Goal: Obtain resource: Obtain resource

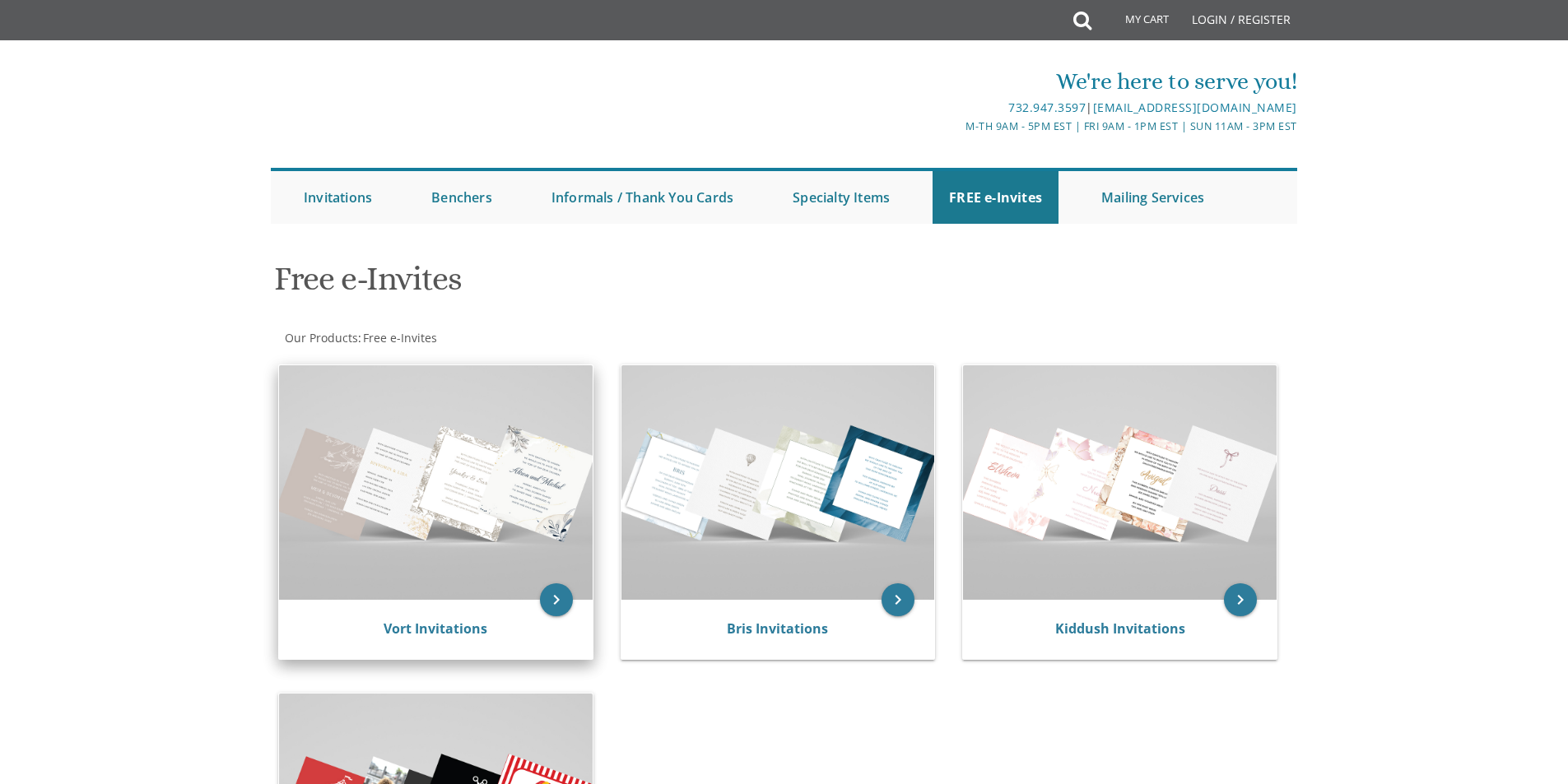
click at [486, 503] on img at bounding box center [435, 482] width 313 height 235
click at [548, 594] on icon "keyboard_arrow_right" at bounding box center [556, 600] width 33 height 33
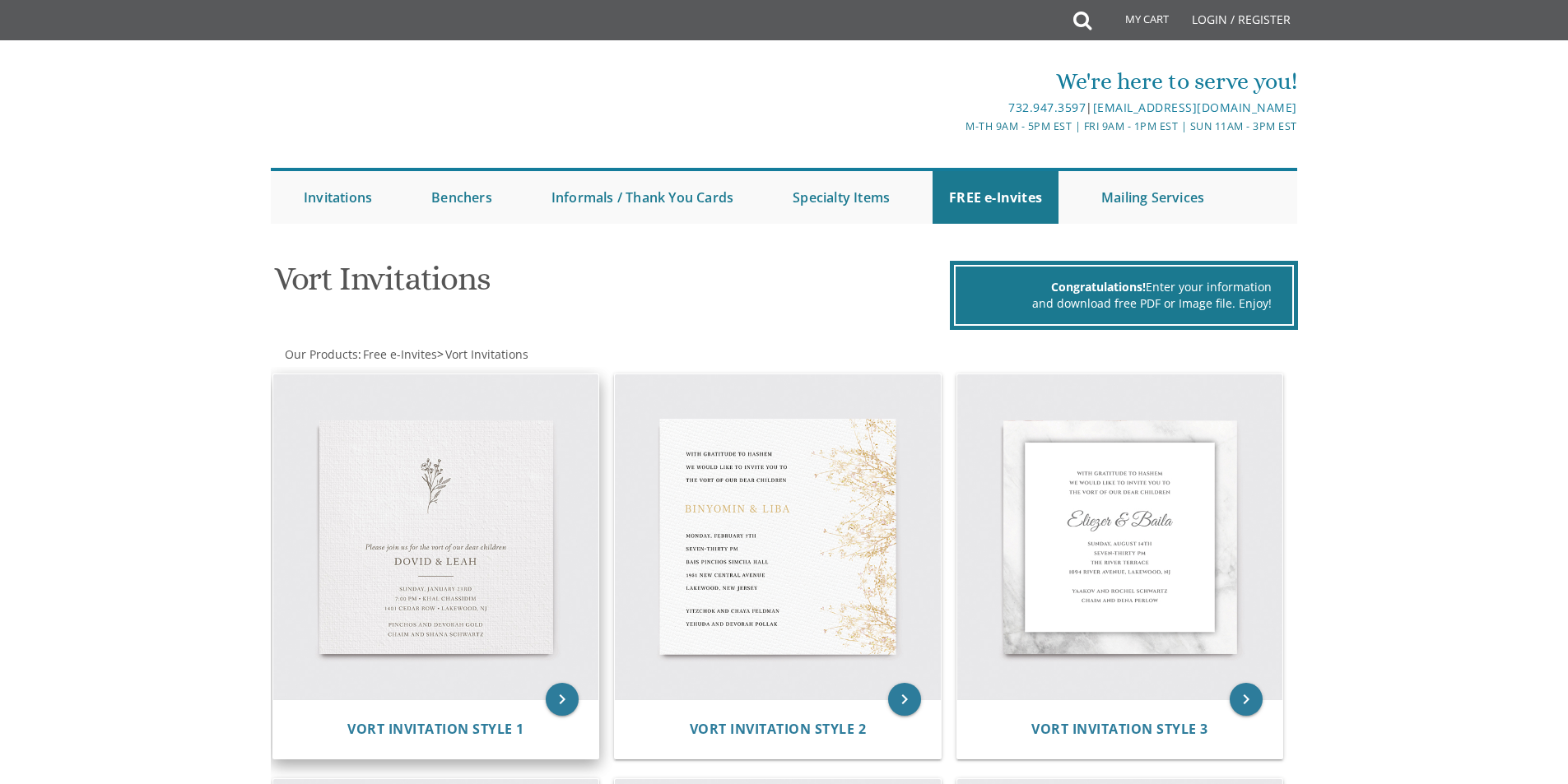
click at [526, 574] on img at bounding box center [436, 538] width 326 height 326
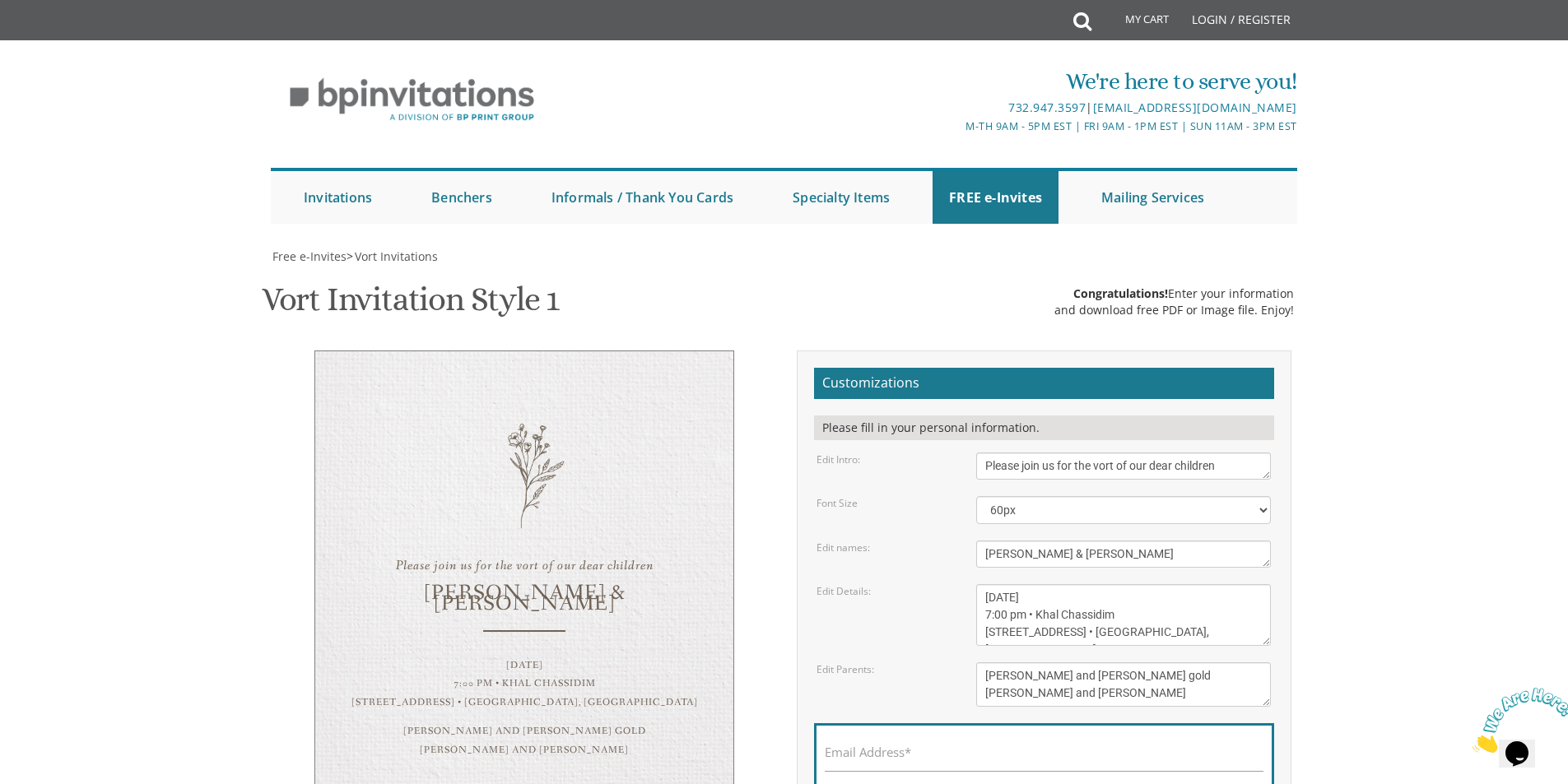
drag, startPoint x: 1039, startPoint y: 369, endPoint x: 1027, endPoint y: 371, distance: 12.2
click at [1027, 585] on textarea "Sunday, January 23rd 7:00 pm • Khal Chassidim 1401 Cedar Row • Lakewood, NJ" at bounding box center [1122, 615] width 294 height 61
paste textarea "|"
type textarea "Sunday, January 23rd 7:00 pm • Khal Chassidim 1401 Cedar Row • Lakewood, NJ"
